Goal: Information Seeking & Learning: Learn about a topic

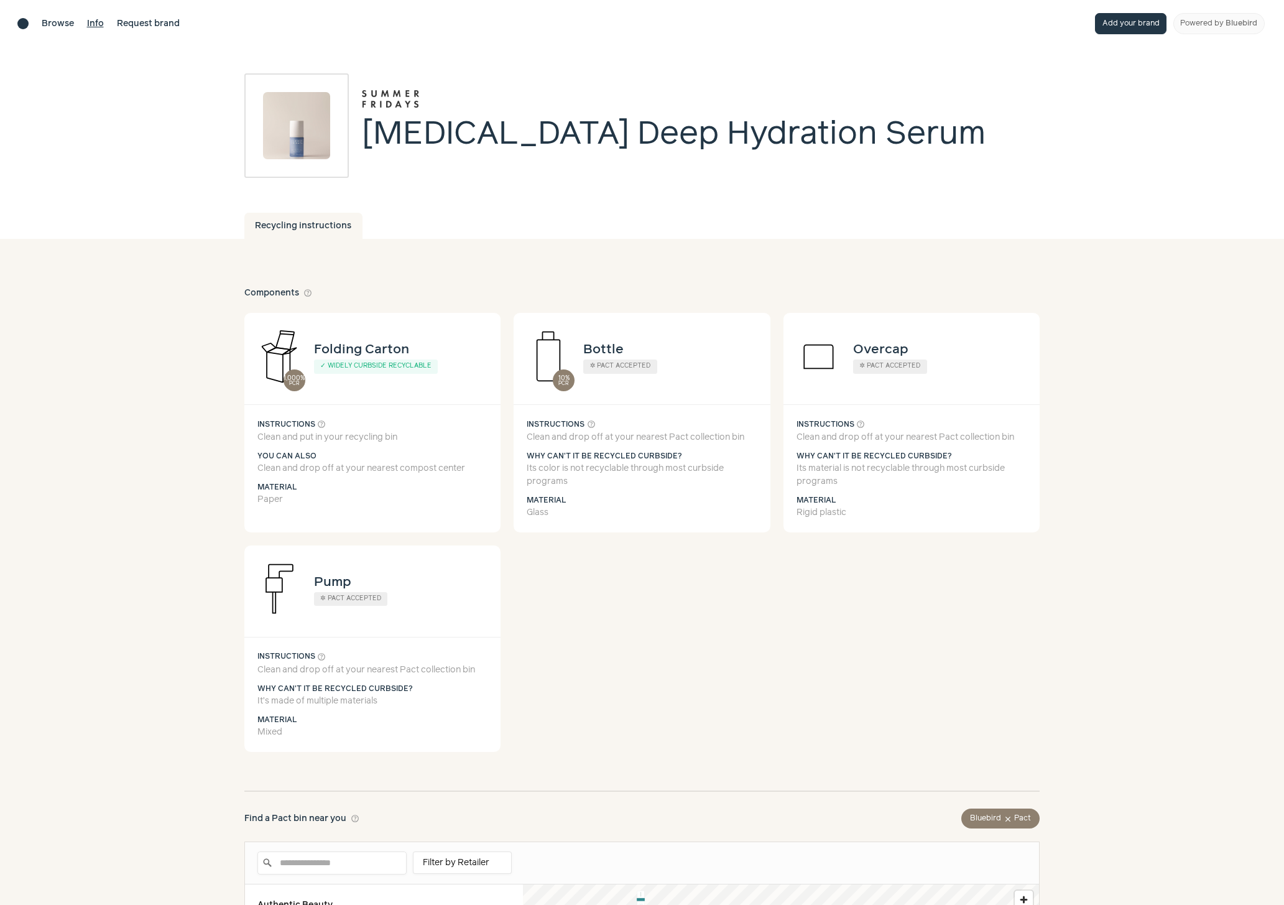
click at [94, 22] on link "Info" at bounding box center [95, 23] width 17 height 13
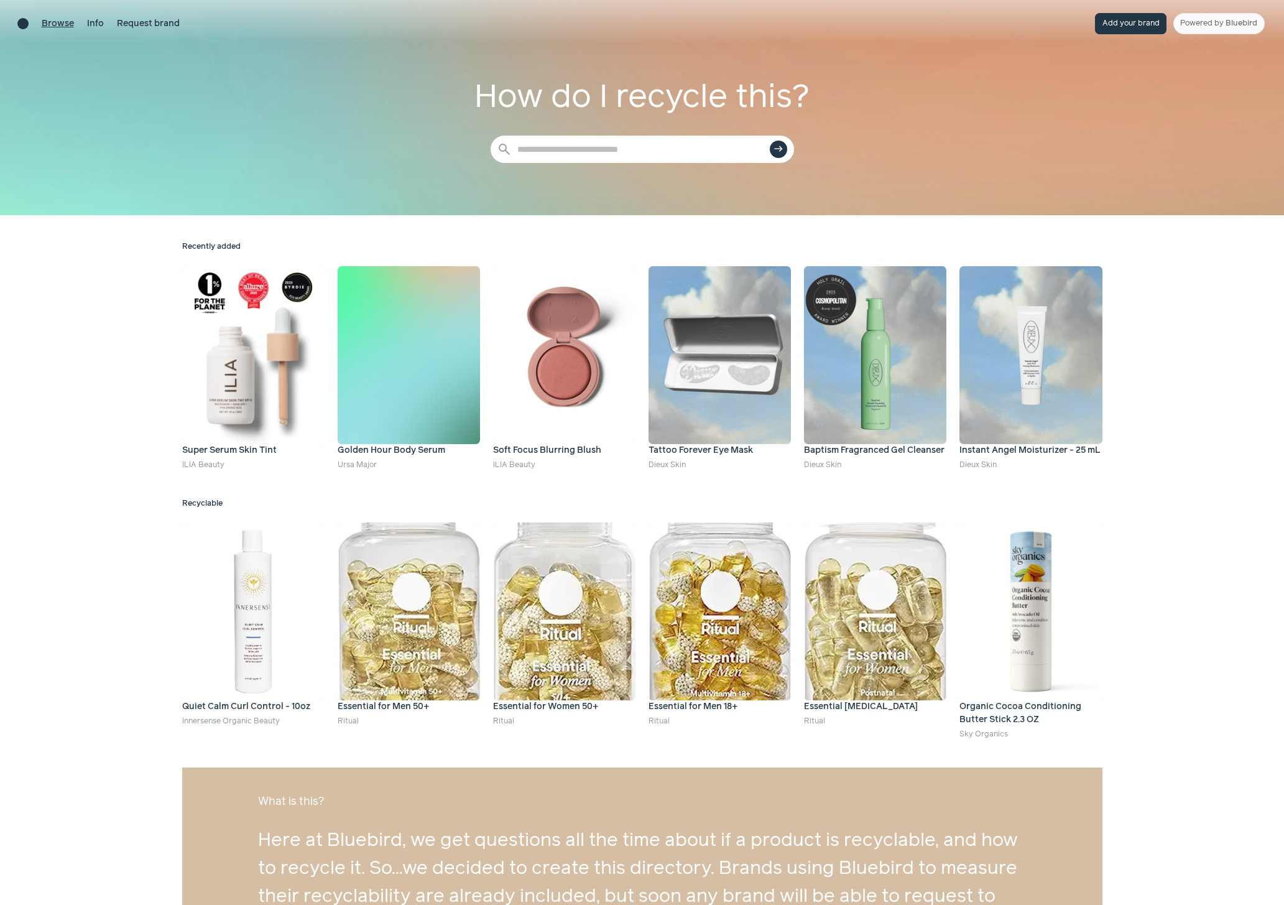
click at [58, 27] on link "Browse" at bounding box center [58, 23] width 32 height 13
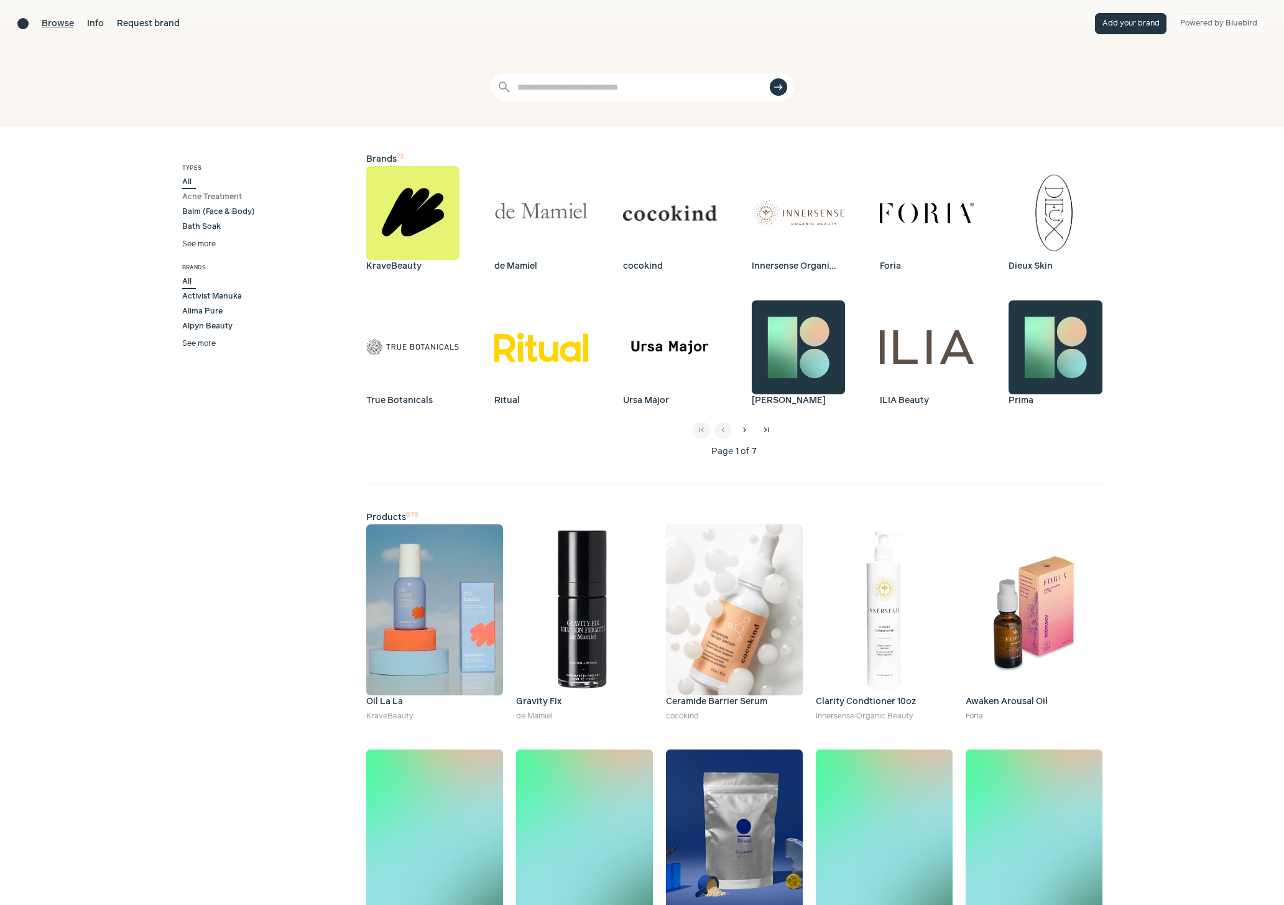
click at [237, 196] on span "Acne Treatment" at bounding box center [214, 196] width 64 height 11
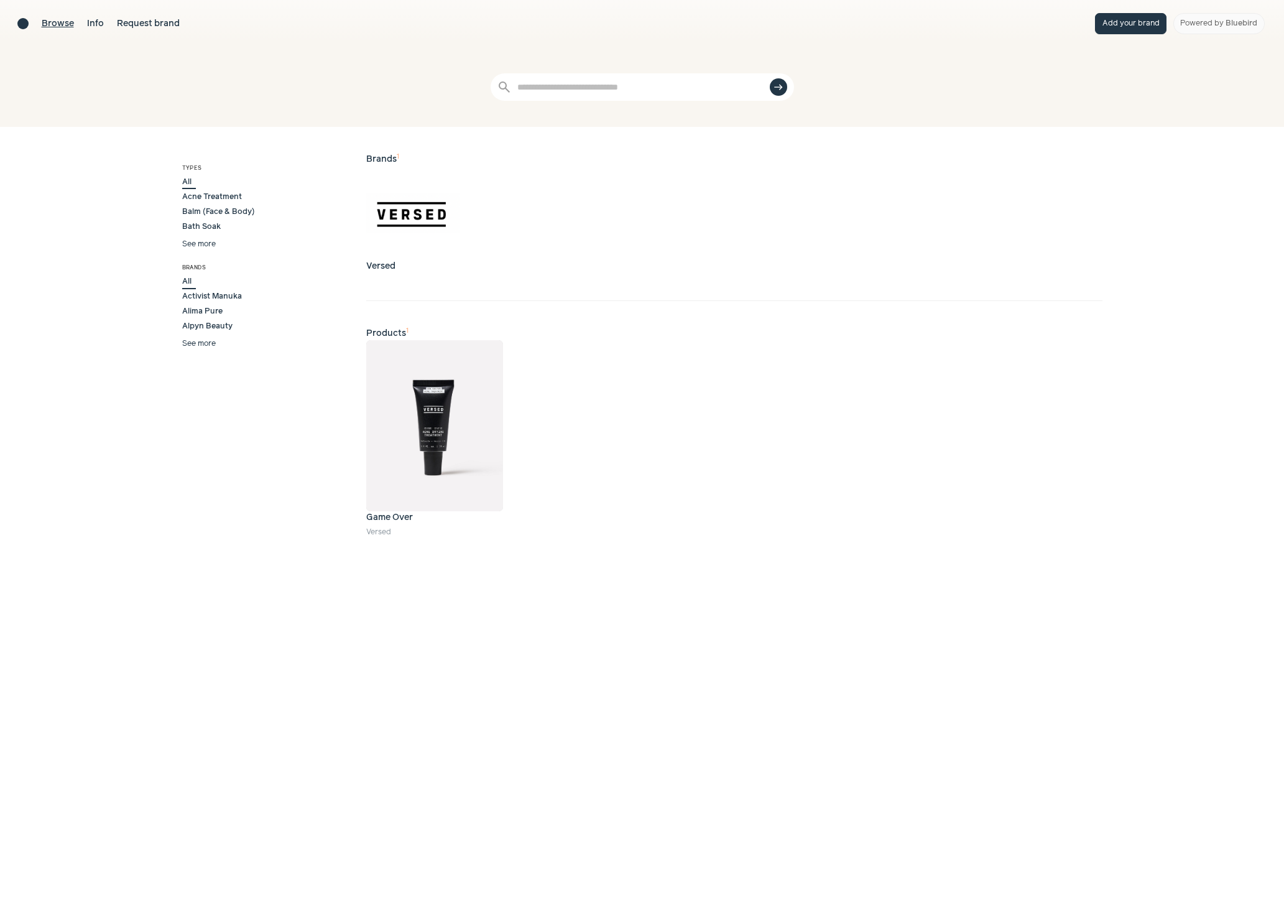
click at [441, 430] on img at bounding box center [434, 425] width 137 height 171
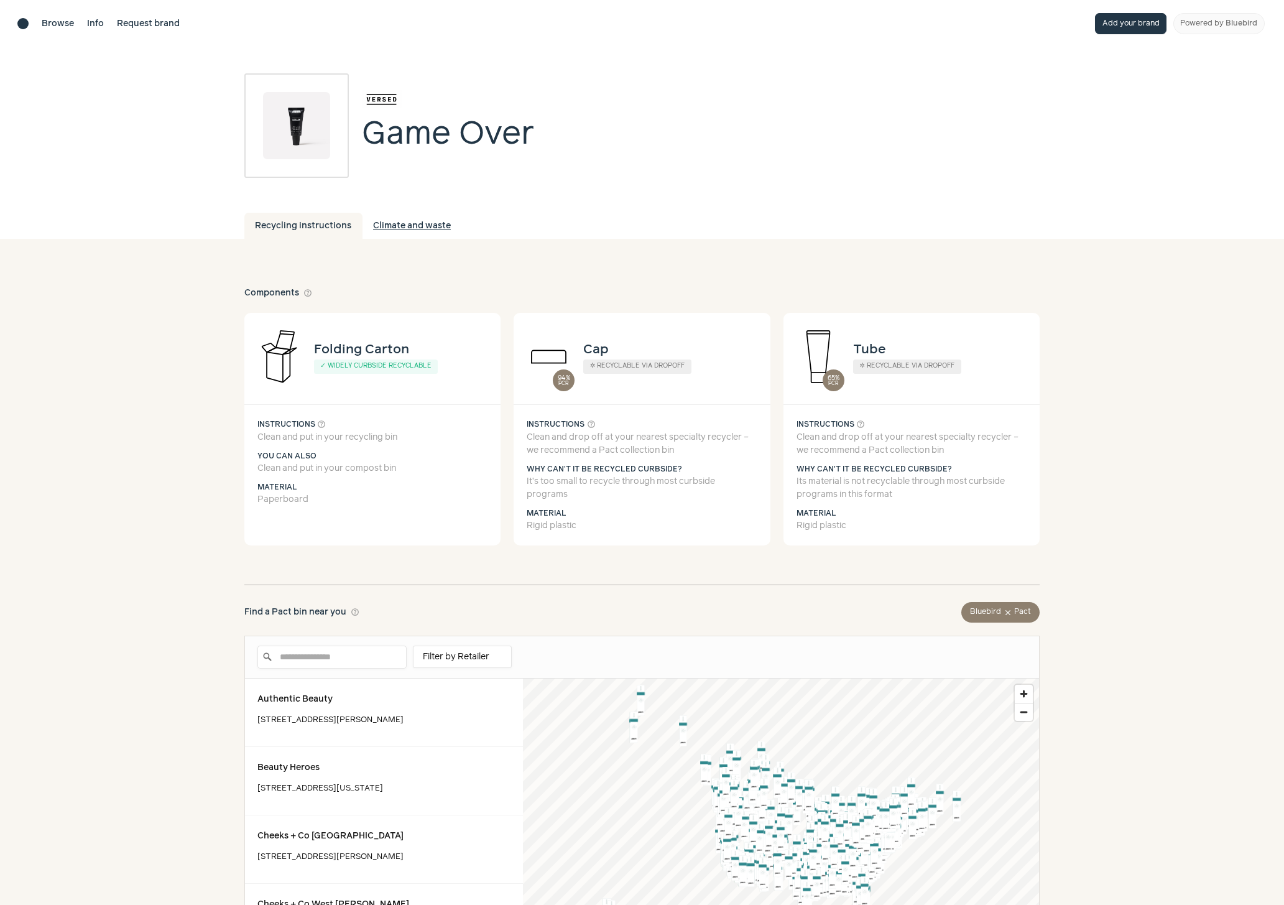
click at [409, 230] on link "Climate and waste" at bounding box center [411, 226] width 99 height 26
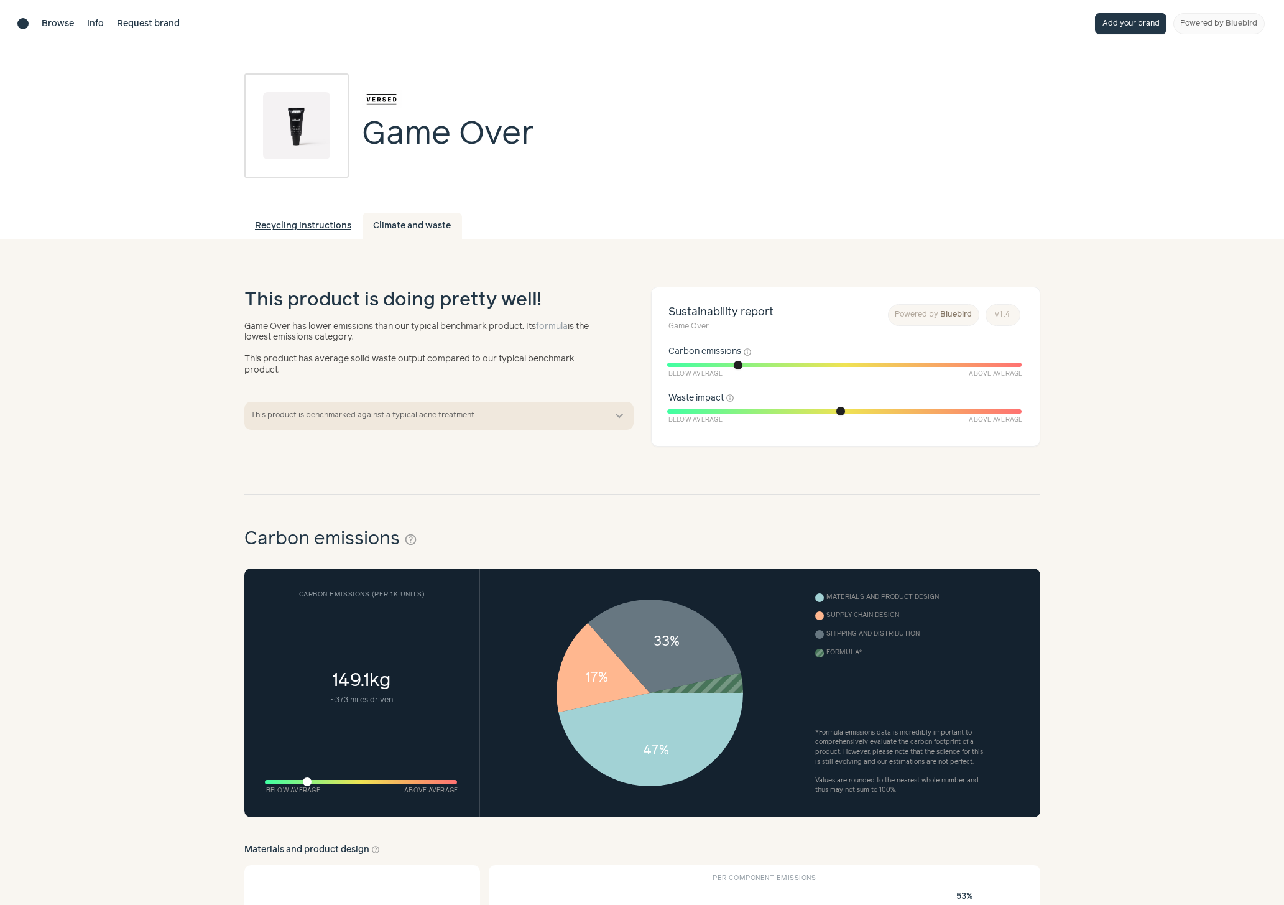
click at [305, 225] on link "Recycling instructions" at bounding box center [303, 226] width 118 height 26
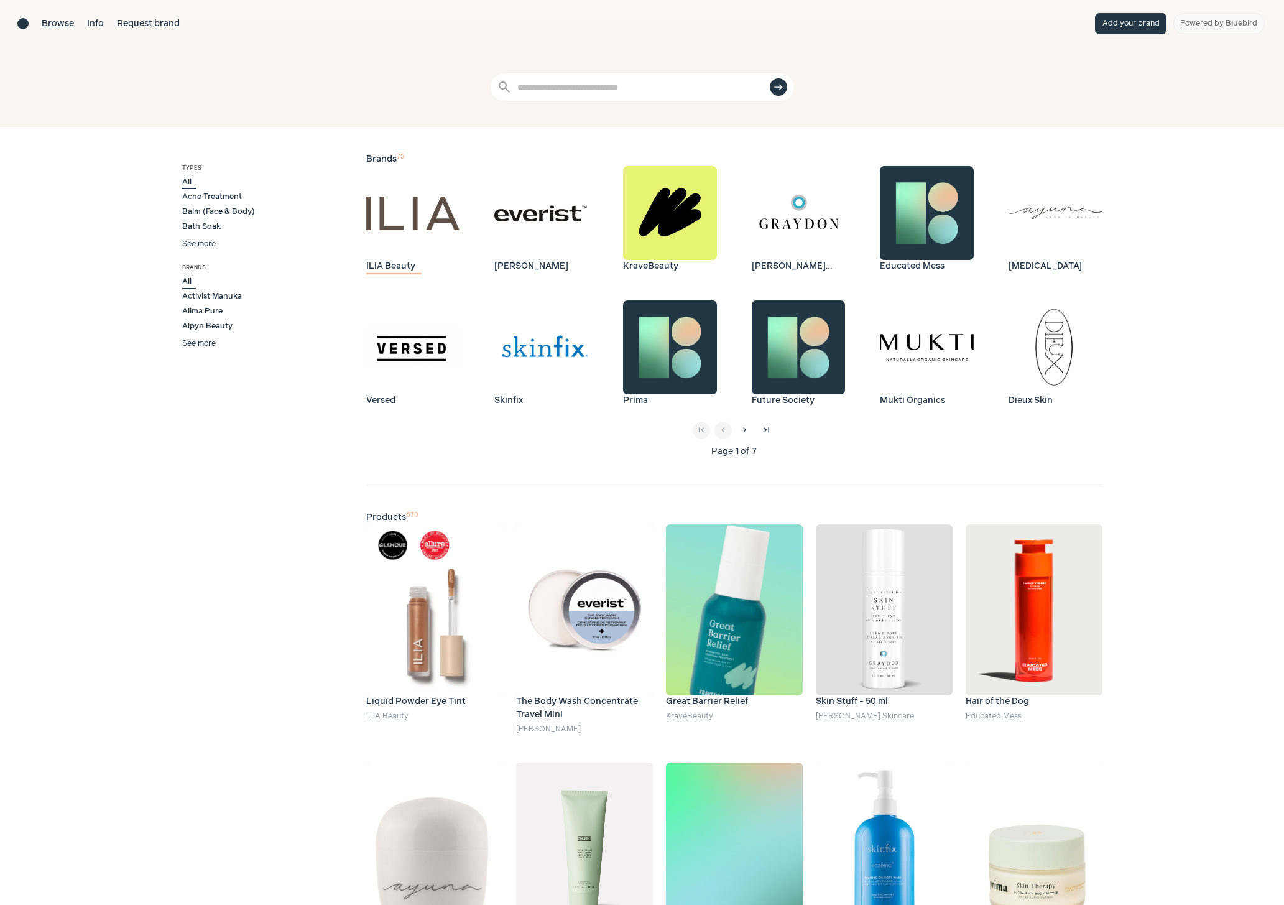
click at [429, 213] on img at bounding box center [413, 213] width 94 height 94
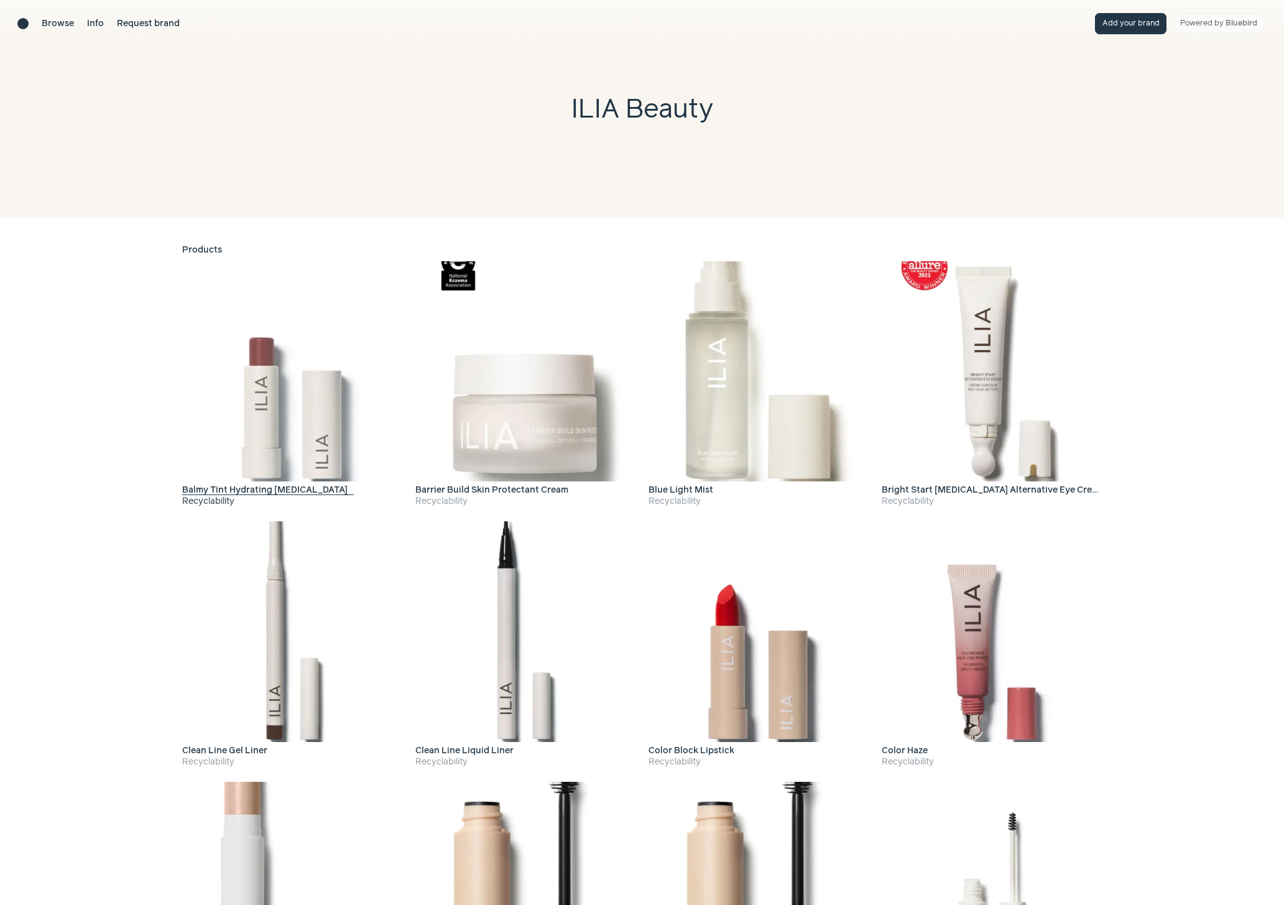
click at [303, 417] on img at bounding box center [292, 371] width 220 height 220
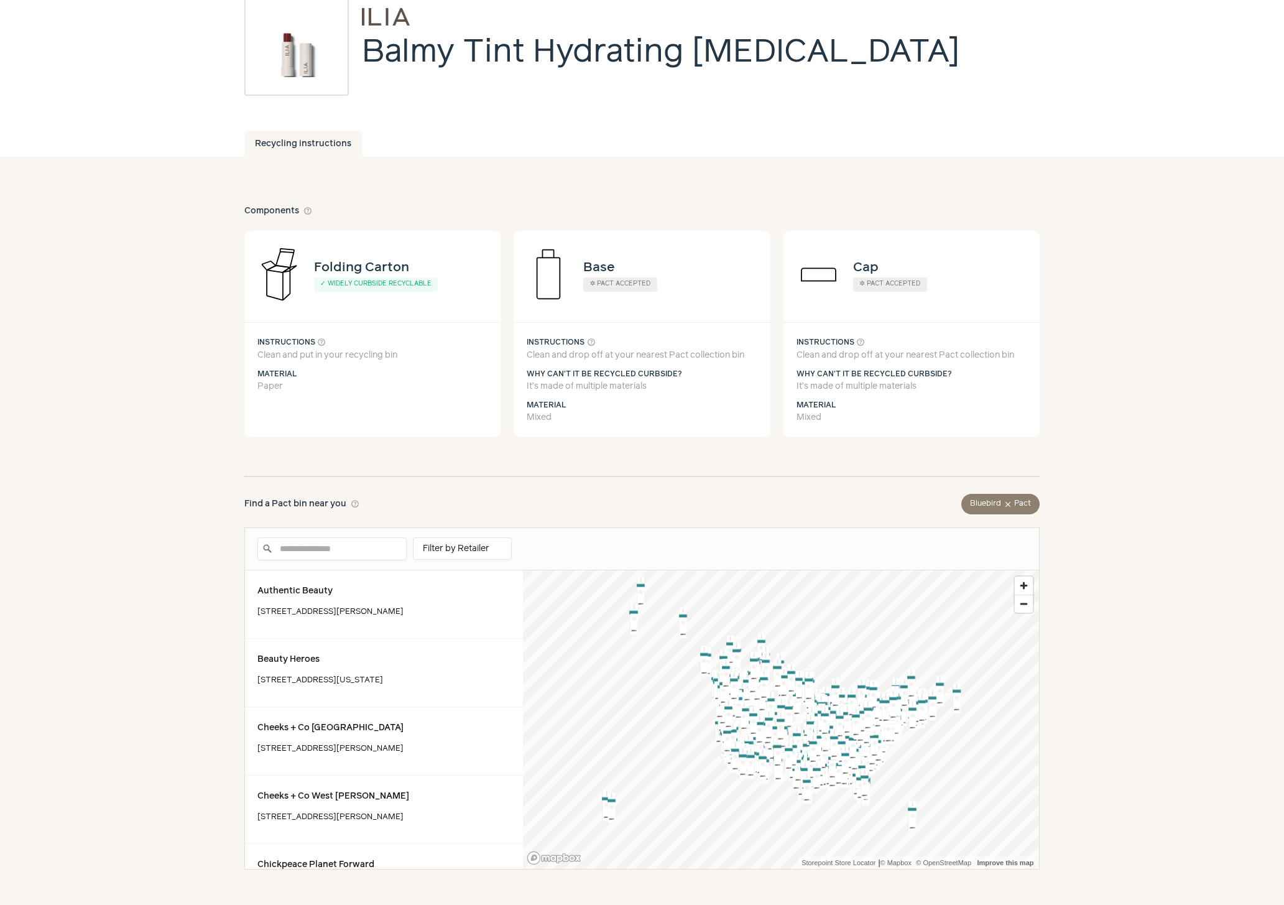
scroll to position [253, 0]
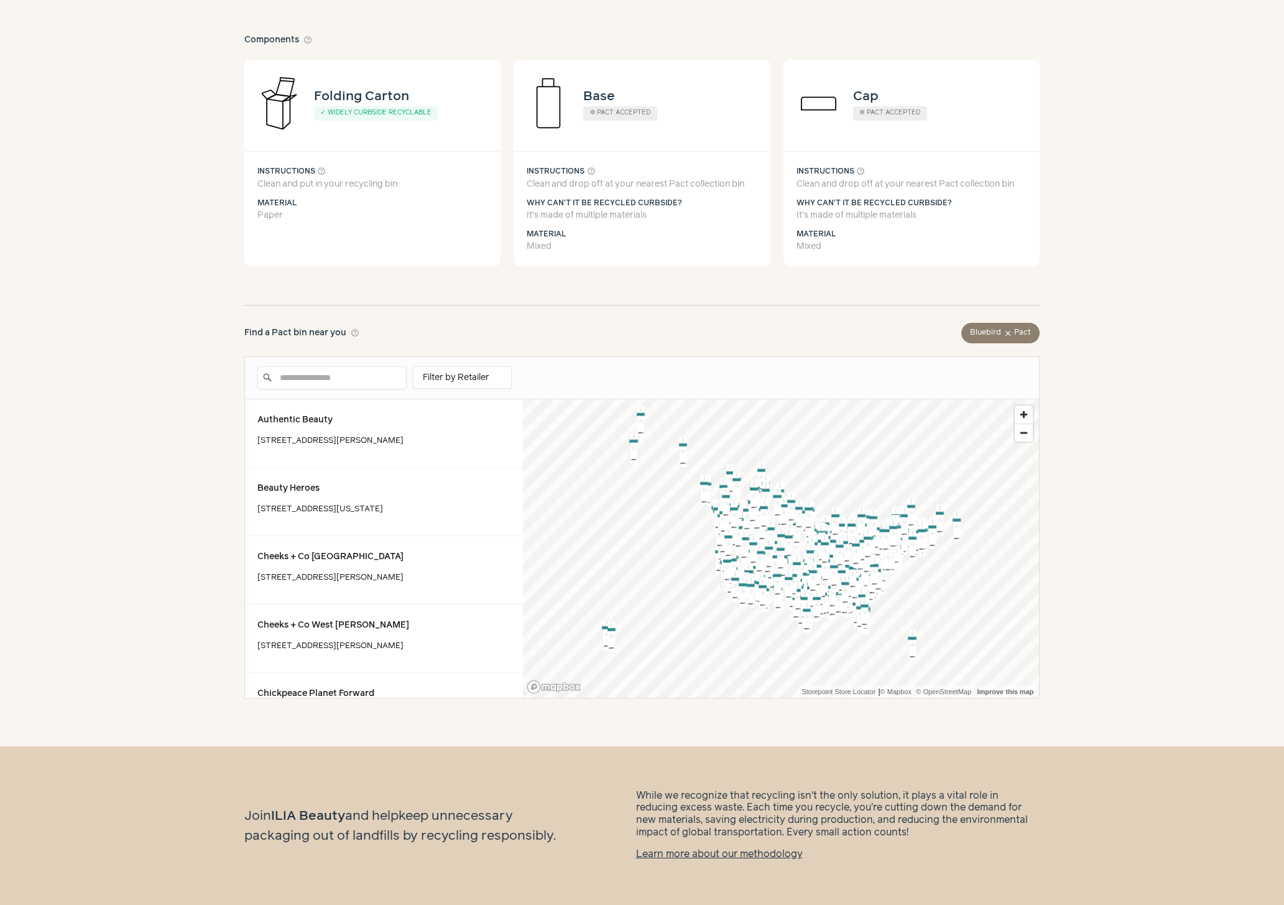
click at [123, 320] on body "Browse Info Request brand Add your brand Powered by Bluebird Balmy Tint Hydrati…" at bounding box center [642, 326] width 1284 height 1158
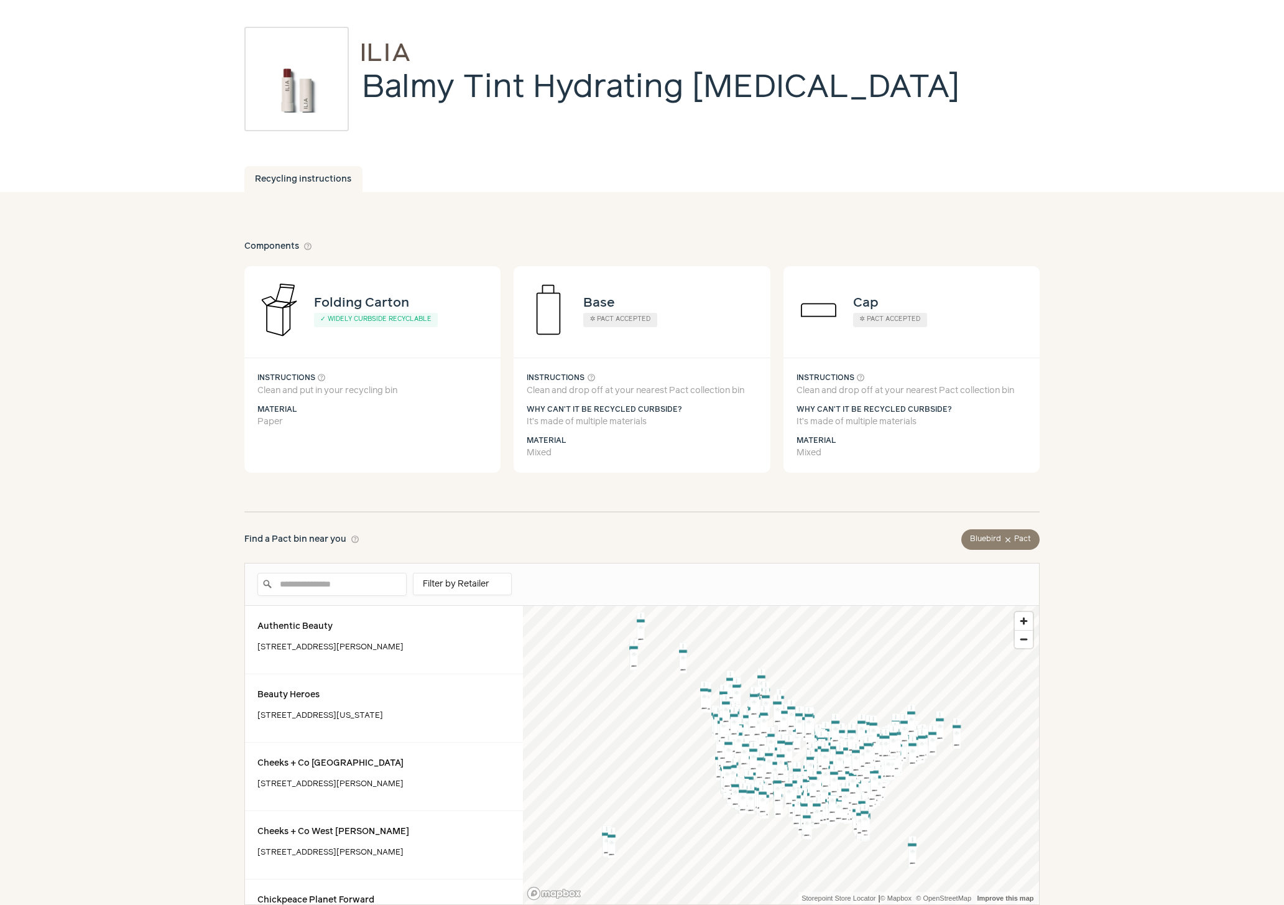
scroll to position [0, 0]
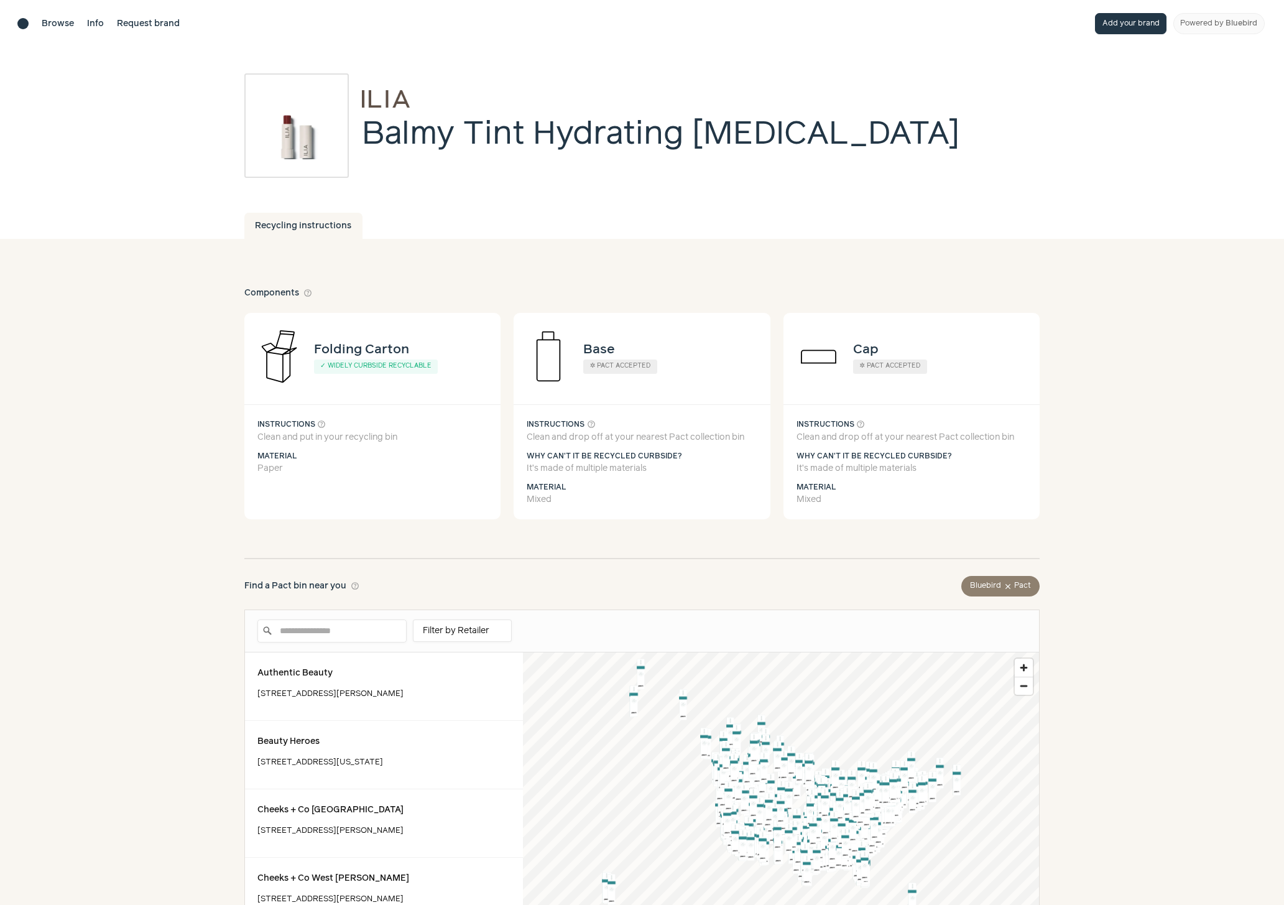
click at [23, 27] on div "Brand directory home" at bounding box center [22, 23] width 11 height 11
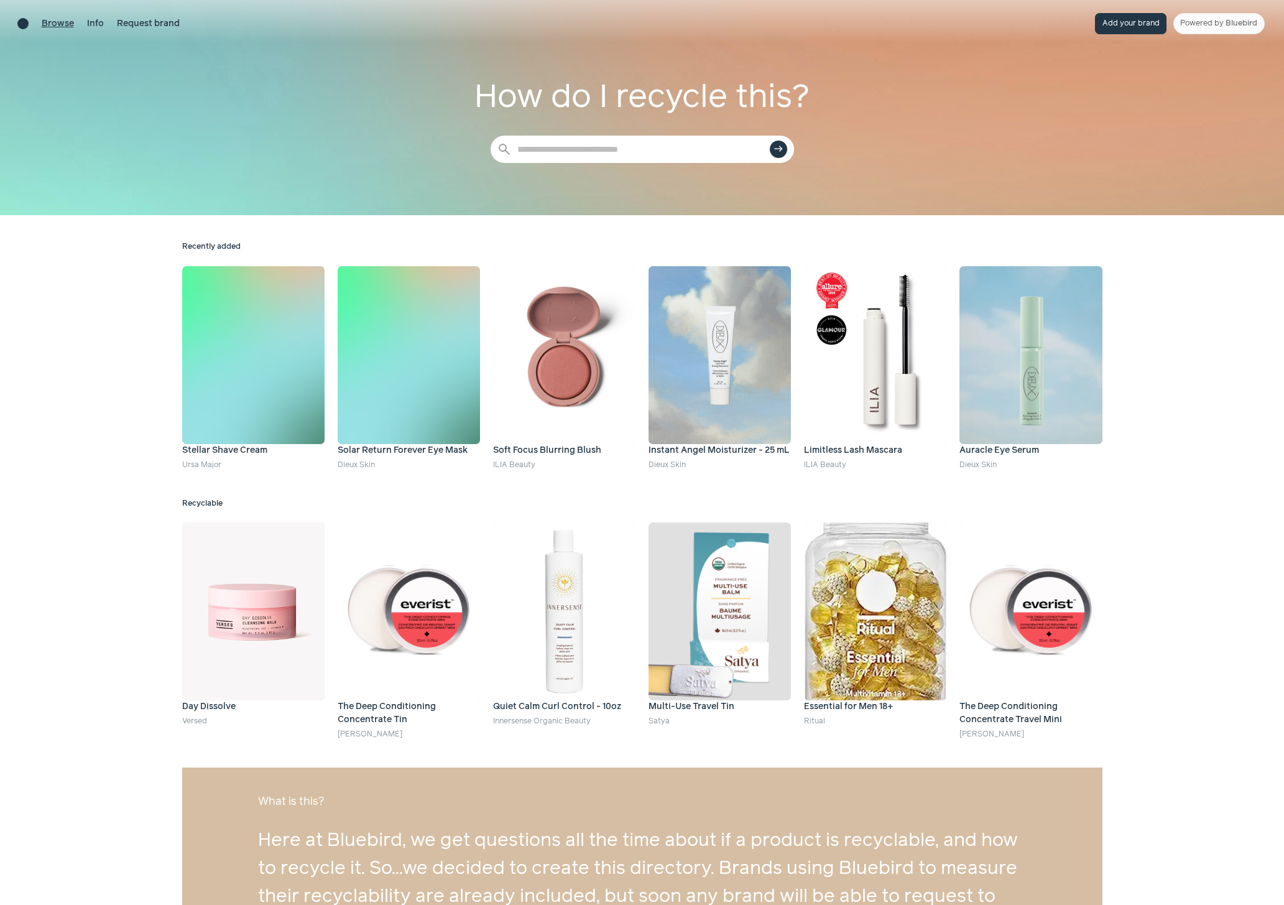
click at [53, 23] on link "Browse" at bounding box center [58, 23] width 32 height 13
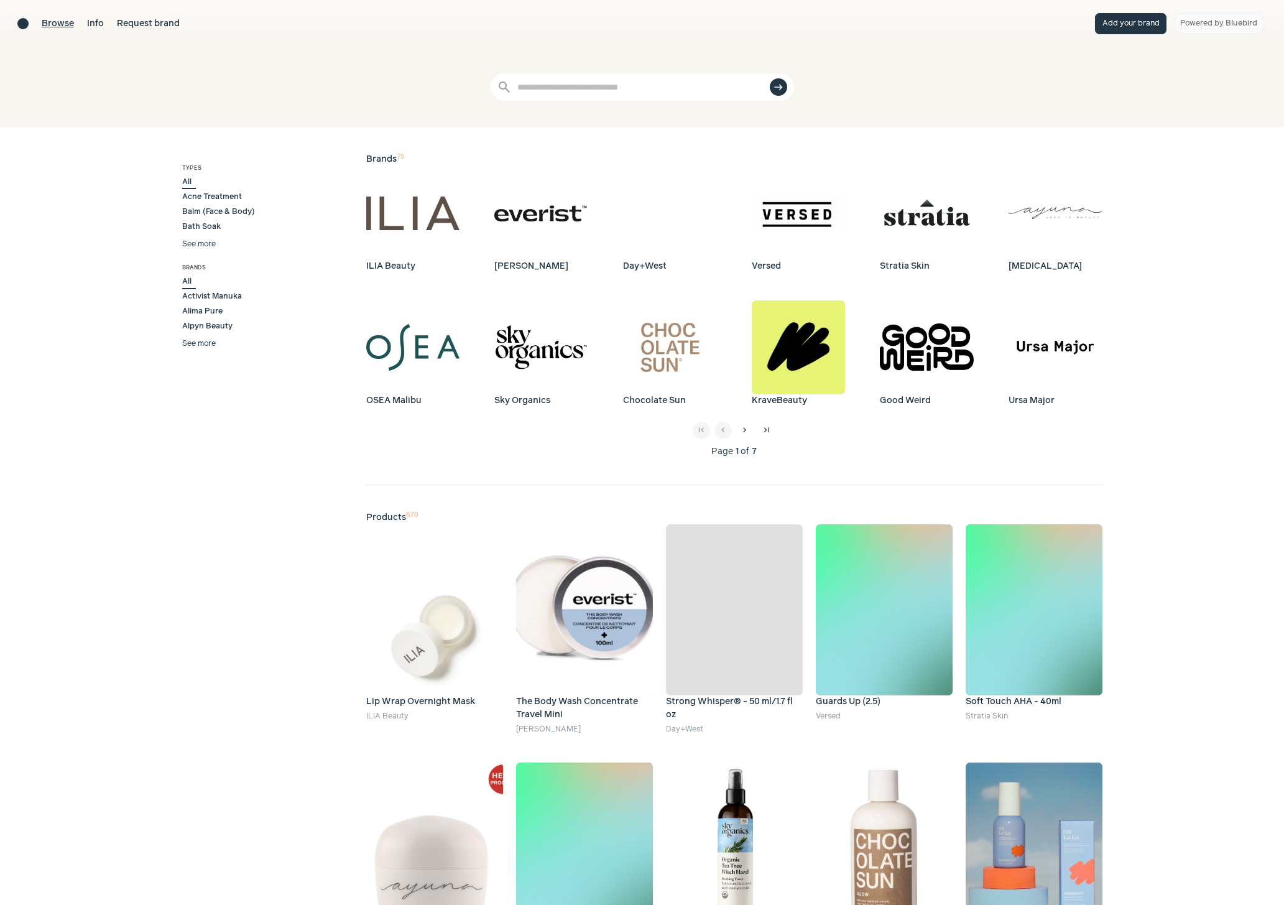
click at [201, 245] on button "See more" at bounding box center [199, 244] width 34 height 11
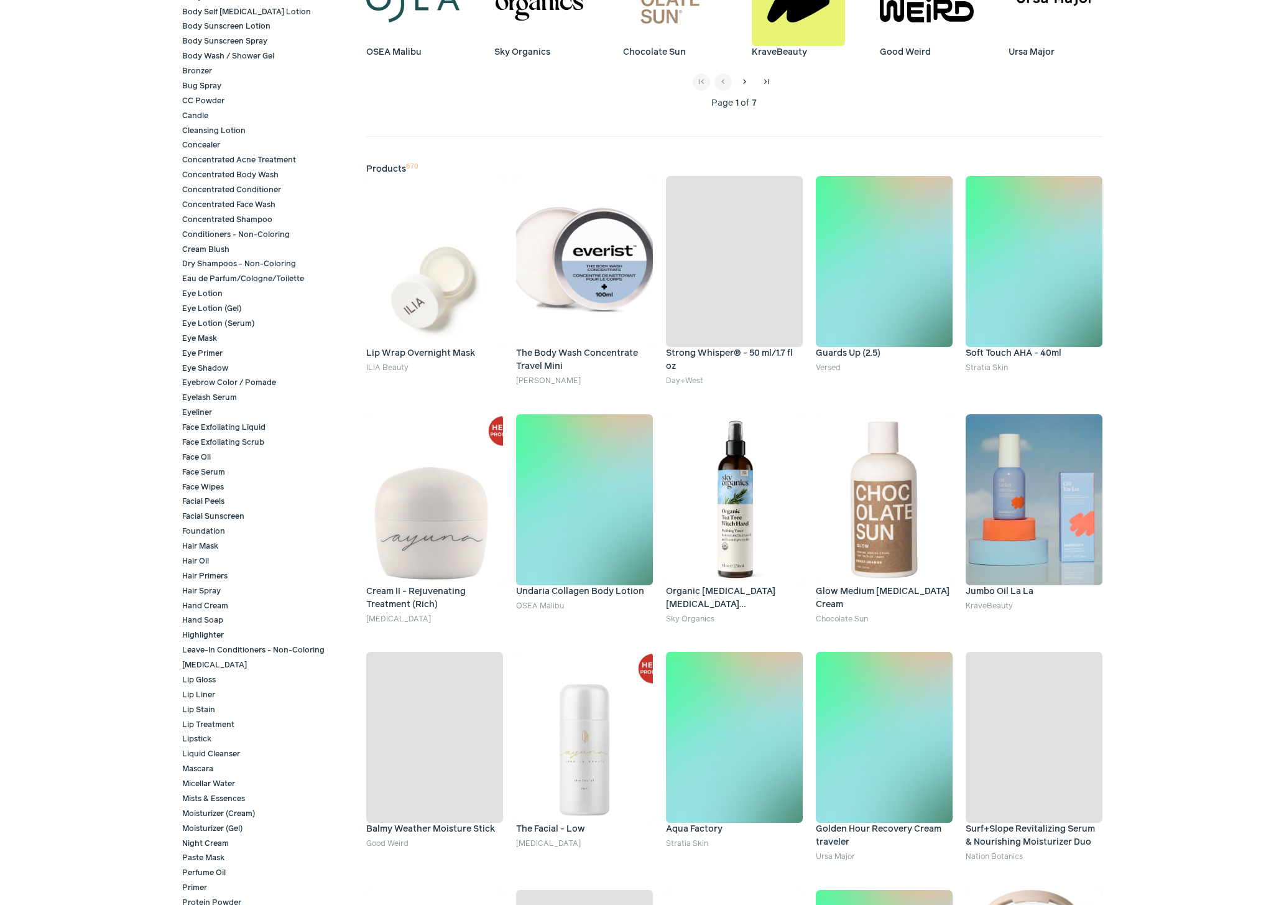
scroll to position [650, 0]
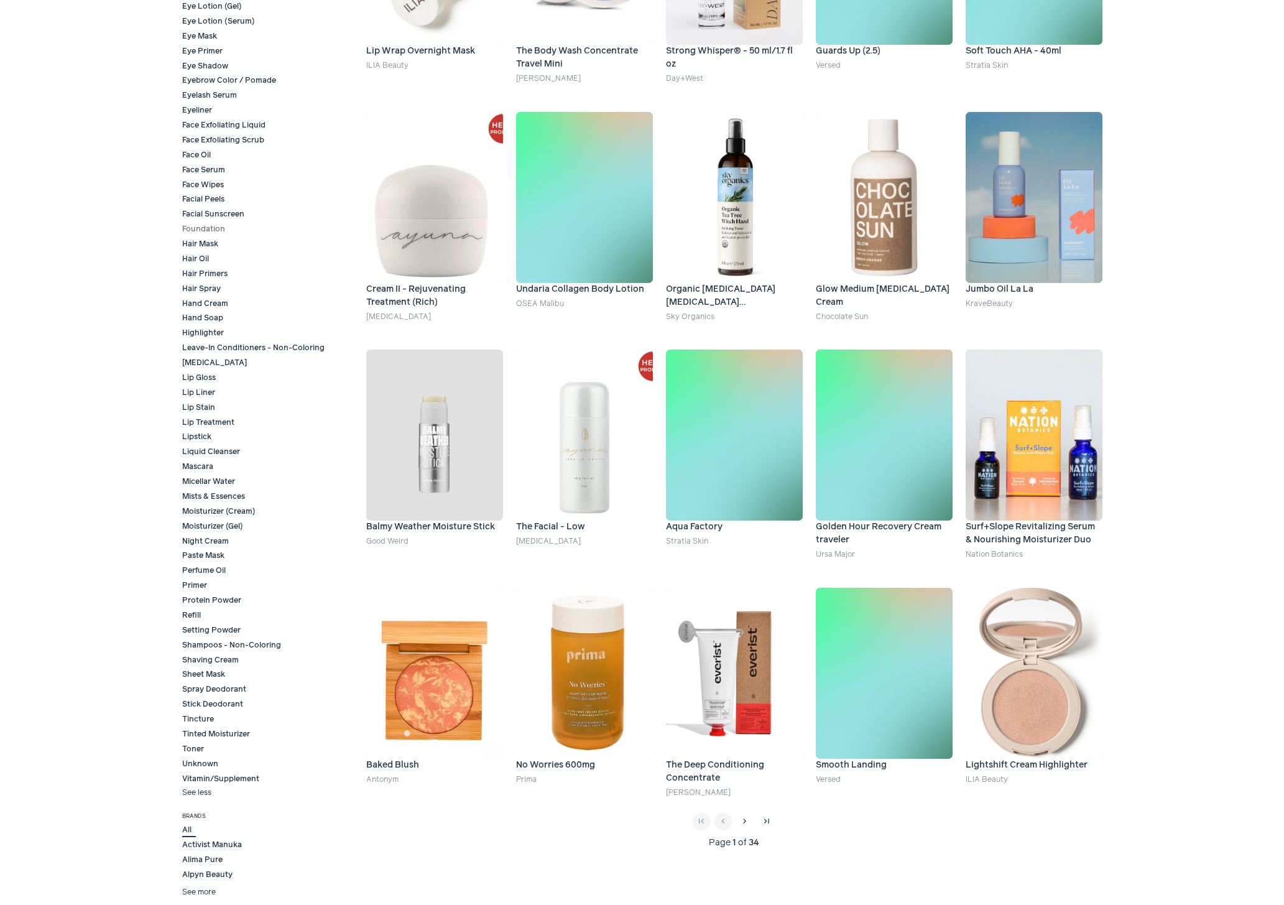
click at [208, 231] on span "Foundation" at bounding box center [205, 229] width 47 height 11
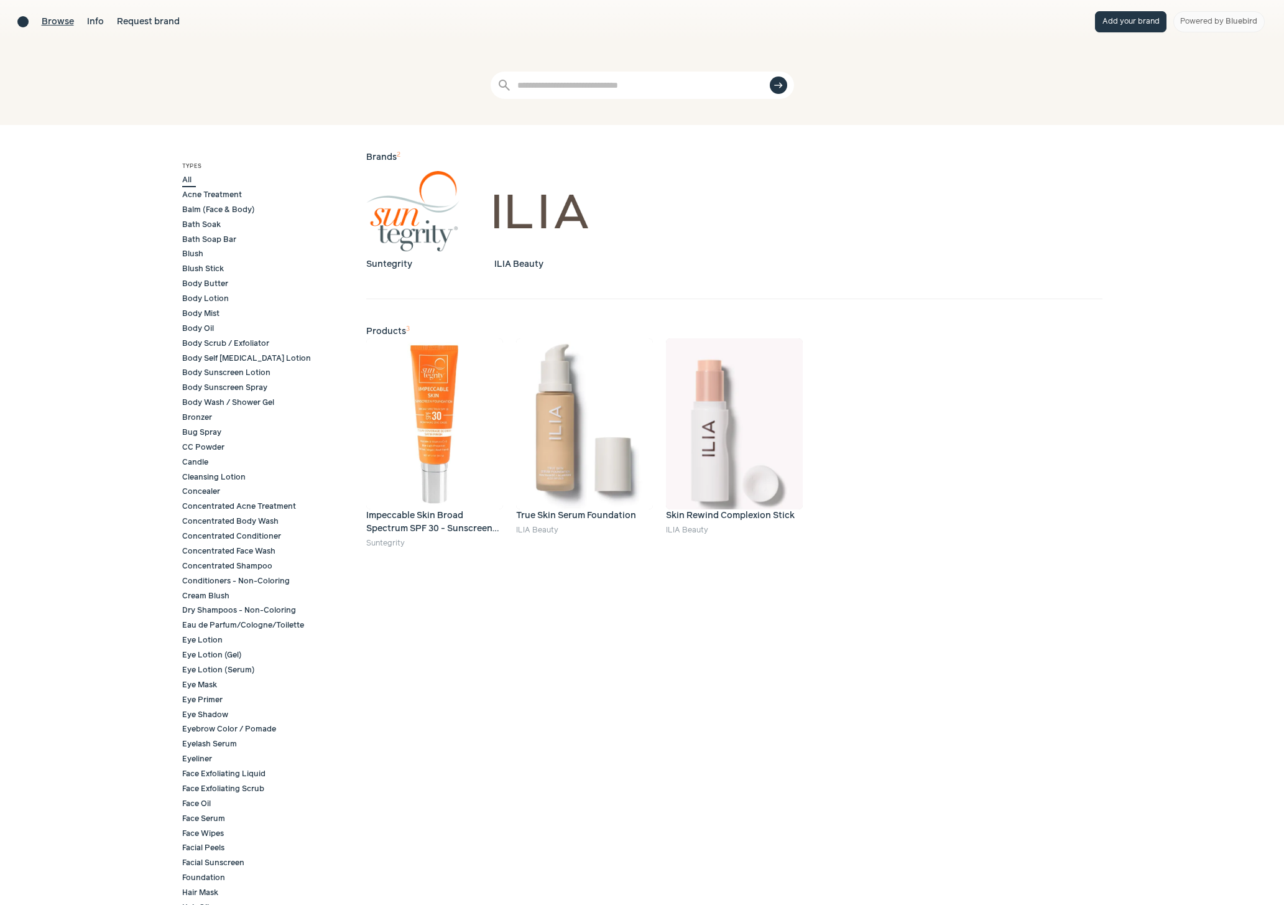
scroll to position [0, 0]
click at [190, 494] on span "Concealer" at bounding box center [203, 493] width 42 height 11
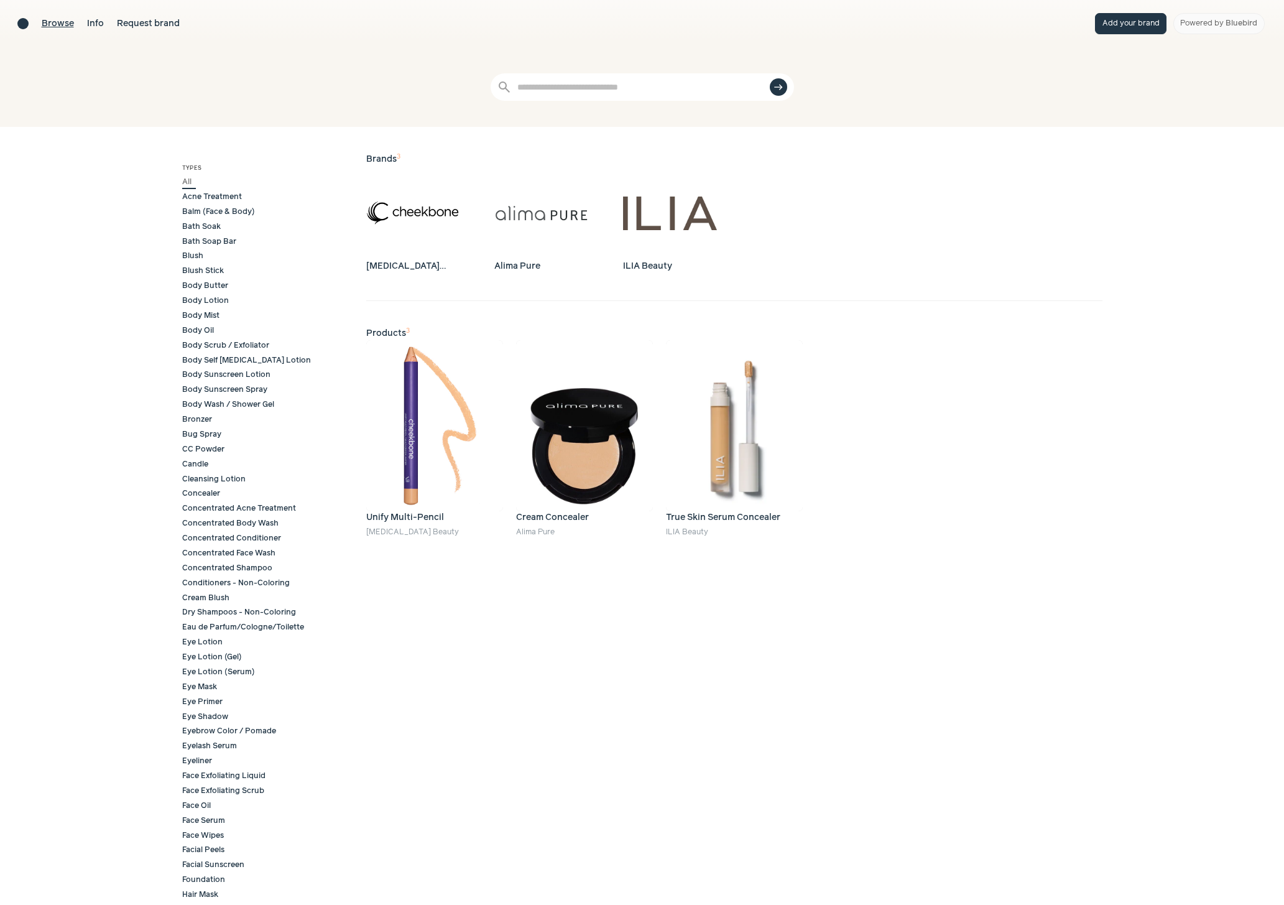
click at [184, 182] on span "All" at bounding box center [189, 182] width 14 height 11
click at [191, 254] on span "Blush" at bounding box center [194, 256] width 25 height 11
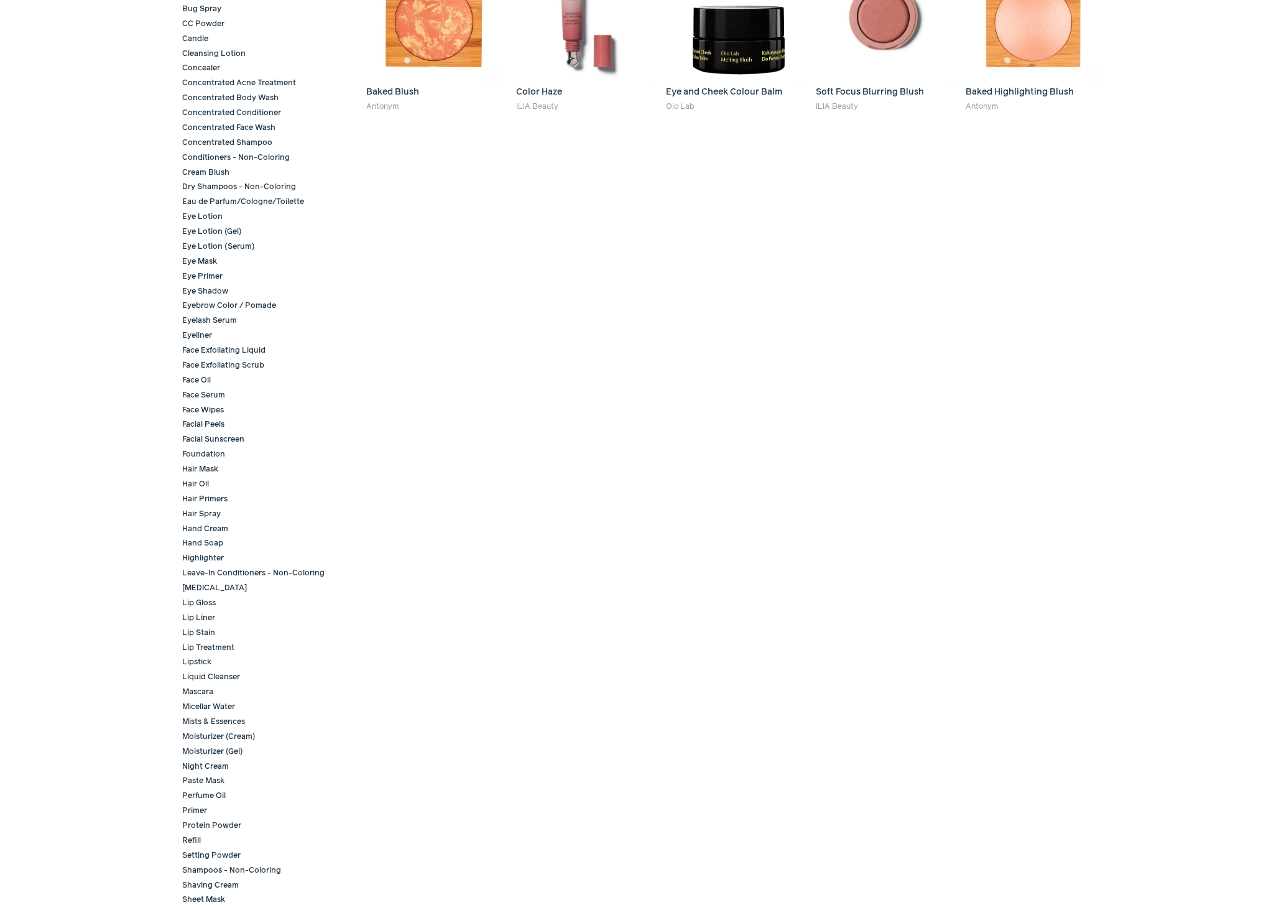
scroll to position [650, 0]
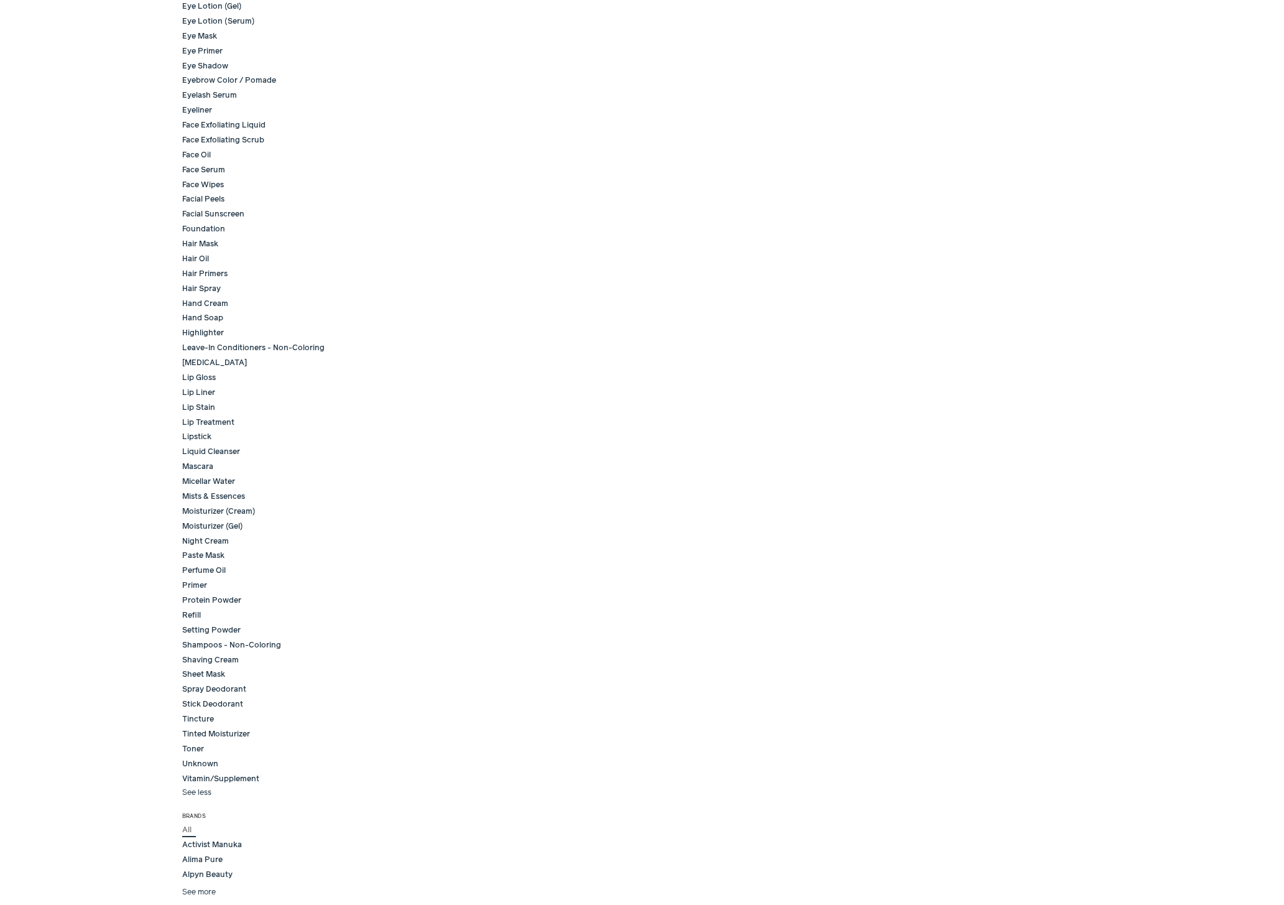
click at [188, 829] on span "All" at bounding box center [189, 829] width 14 height 11
click at [206, 893] on button "See more" at bounding box center [199, 891] width 34 height 11
click at [203, 795] on button "See less" at bounding box center [196, 792] width 29 height 11
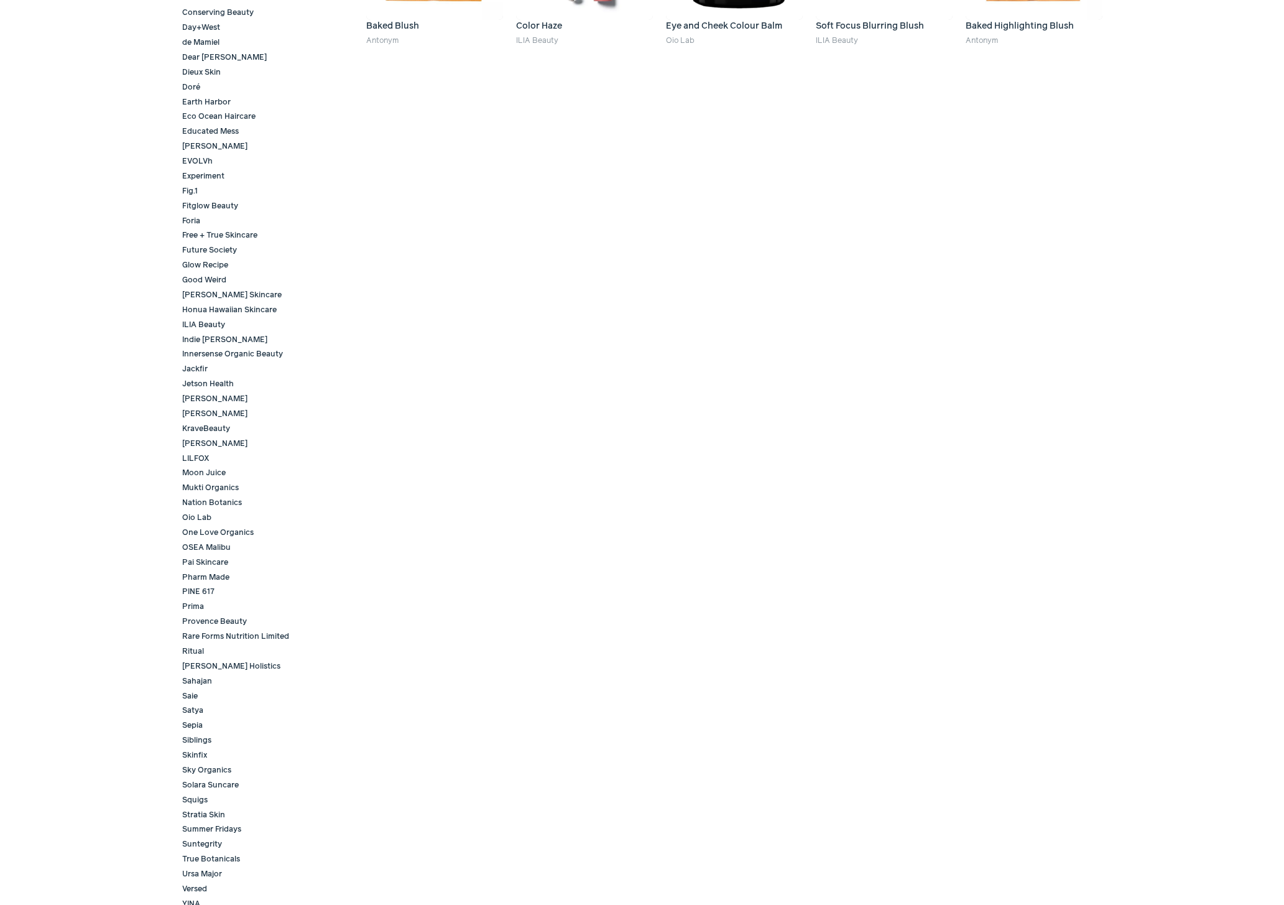
scroll to position [517, 0]
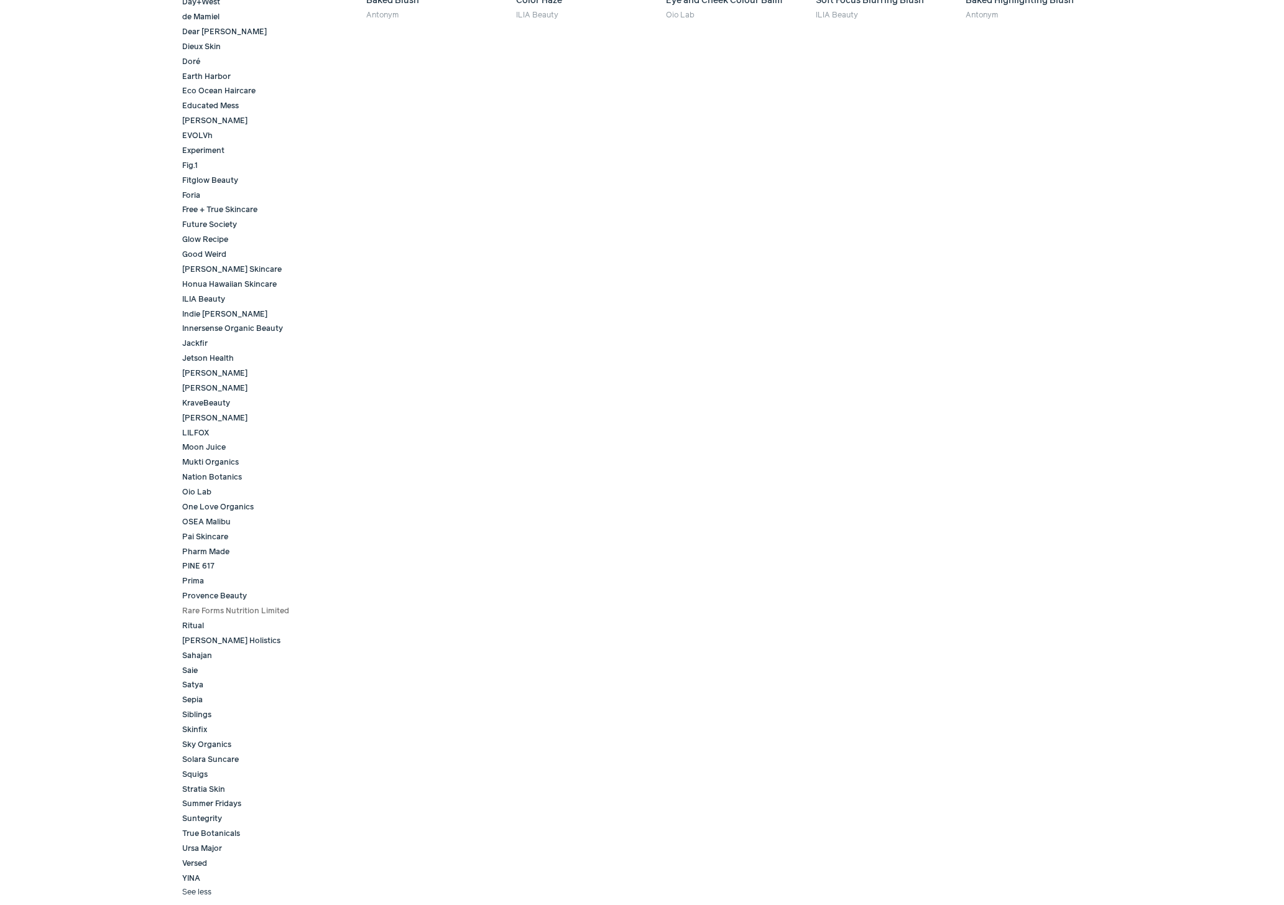
click at [249, 610] on span "Rare Forms Nutrition Limited" at bounding box center [237, 610] width 111 height 11
click at [196, 490] on span "Oio Lab" at bounding box center [199, 492] width 34 height 11
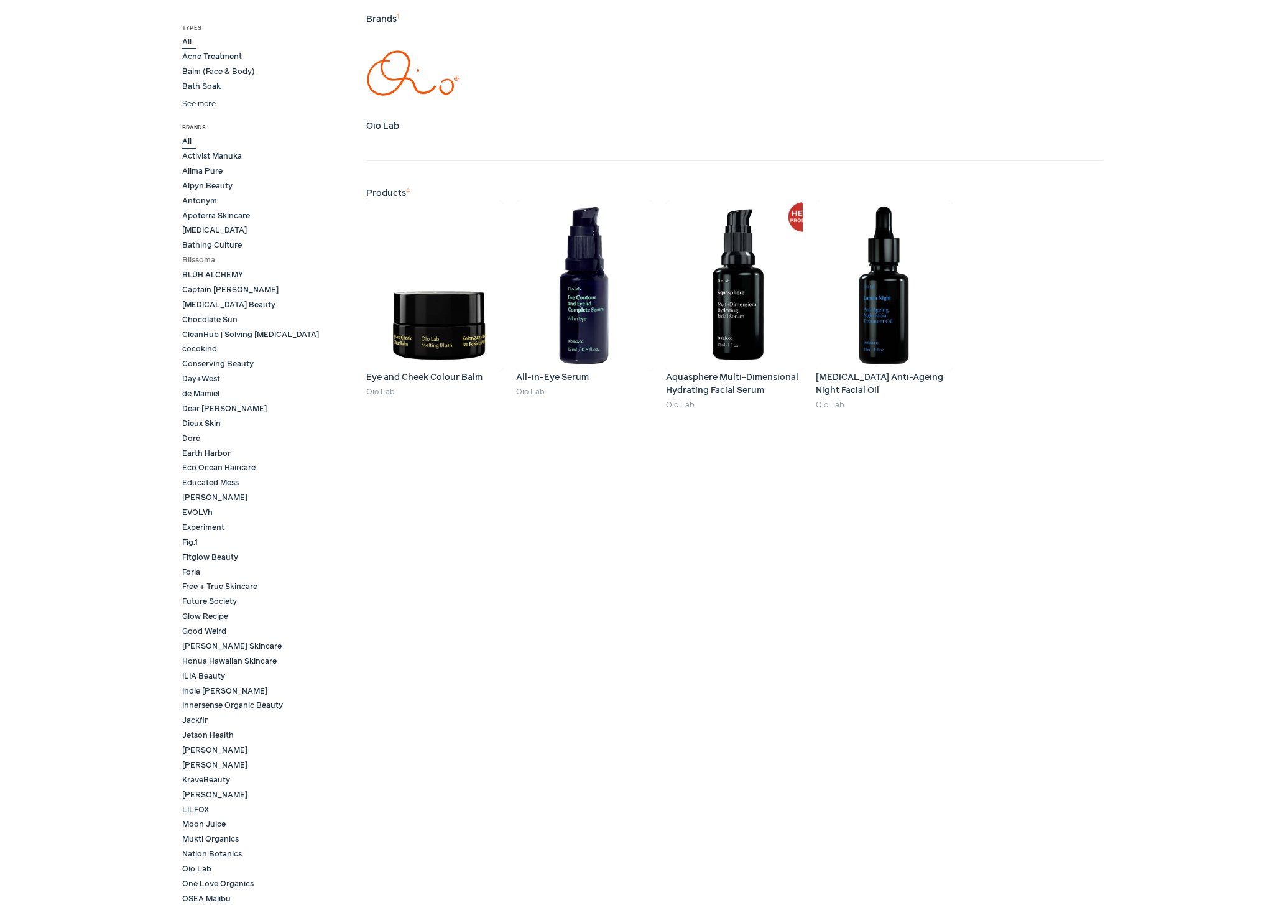
scroll to position [144, 0]
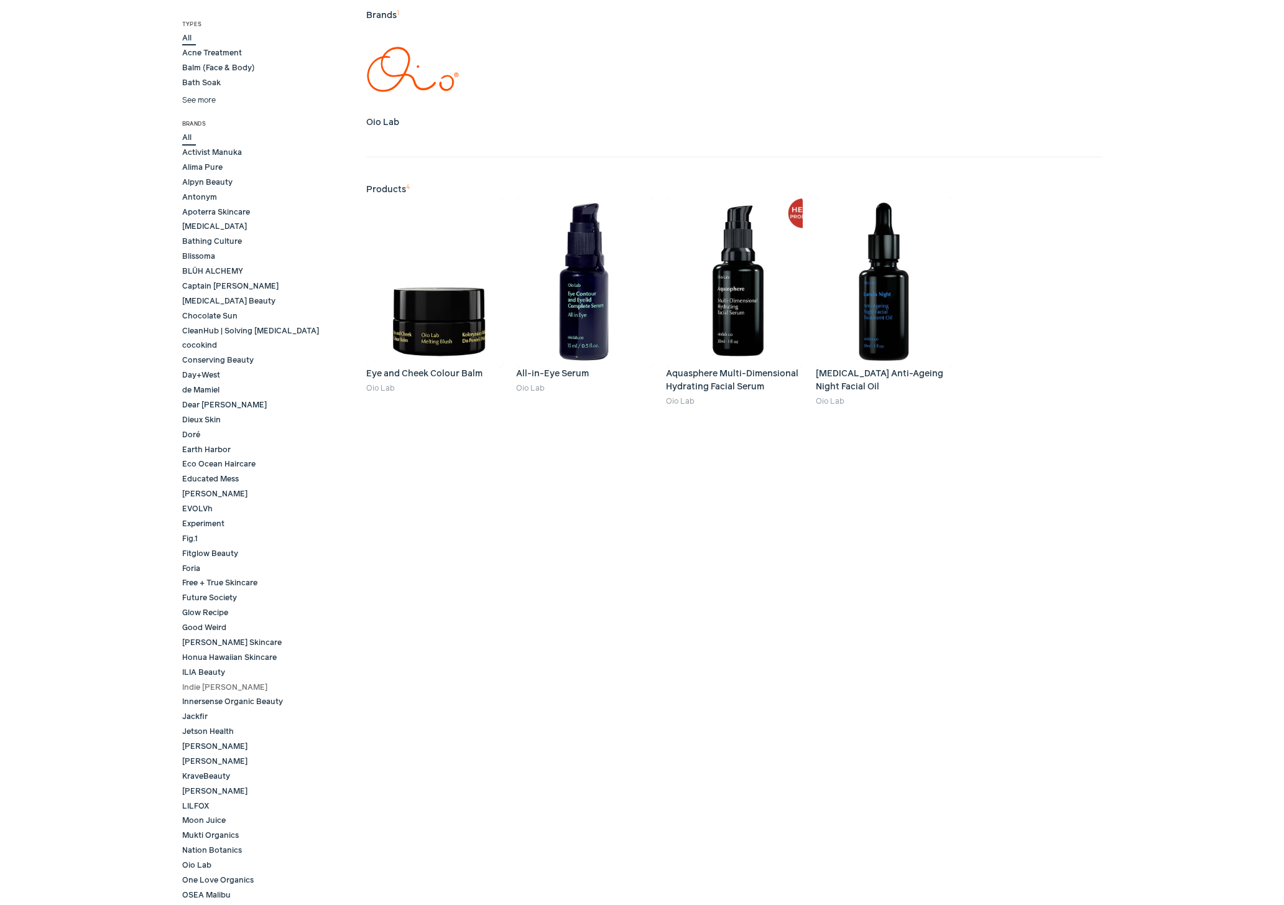
click at [206, 686] on span "Indie [PERSON_NAME]" at bounding box center [227, 687] width 90 height 11
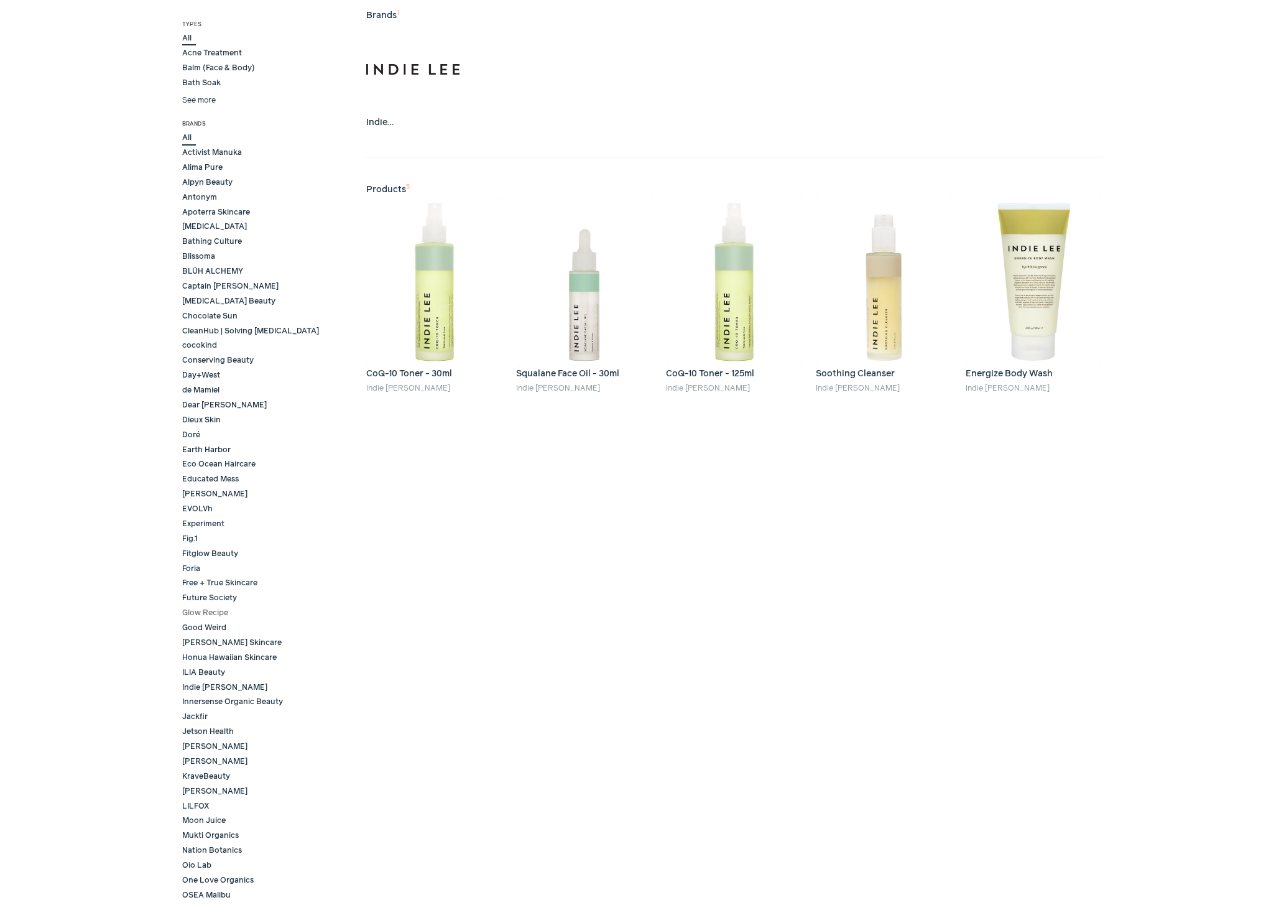
click at [224, 614] on span "Glow Recipe" at bounding box center [207, 612] width 50 height 11
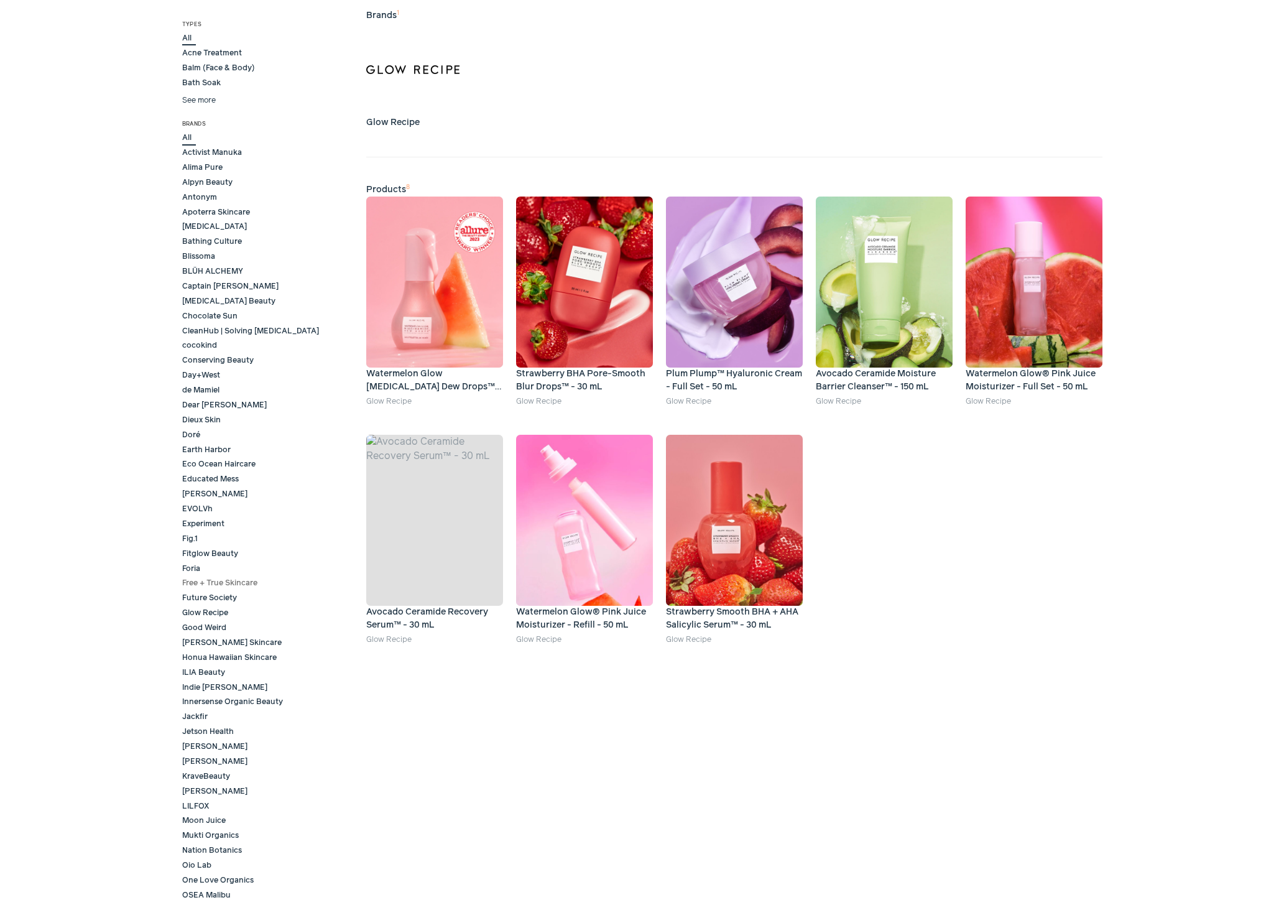
click at [226, 585] on span "Free + True Skincare" at bounding box center [222, 583] width 80 height 11
